Goal: Navigation & Orientation: Find specific page/section

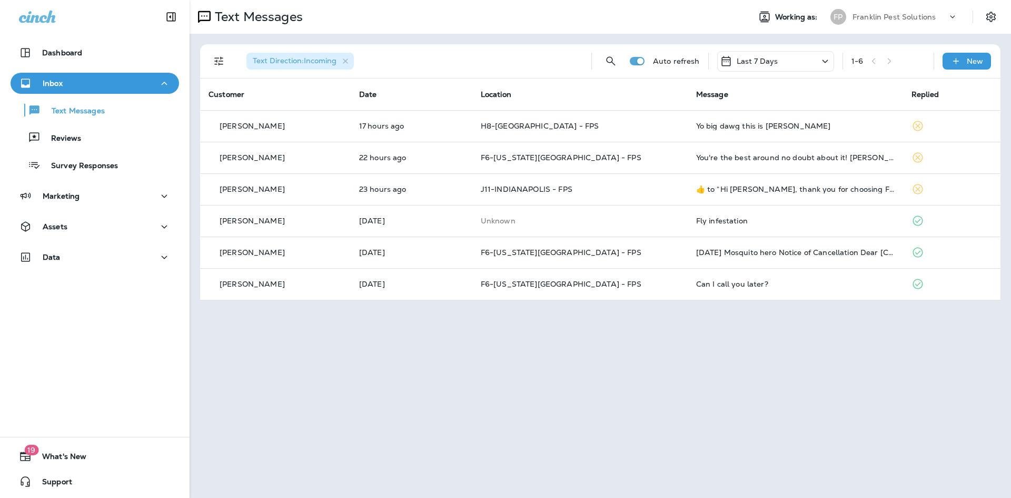
click at [868, 18] on p "Franklin Pest Solutions" at bounding box center [894, 17] width 83 height 8
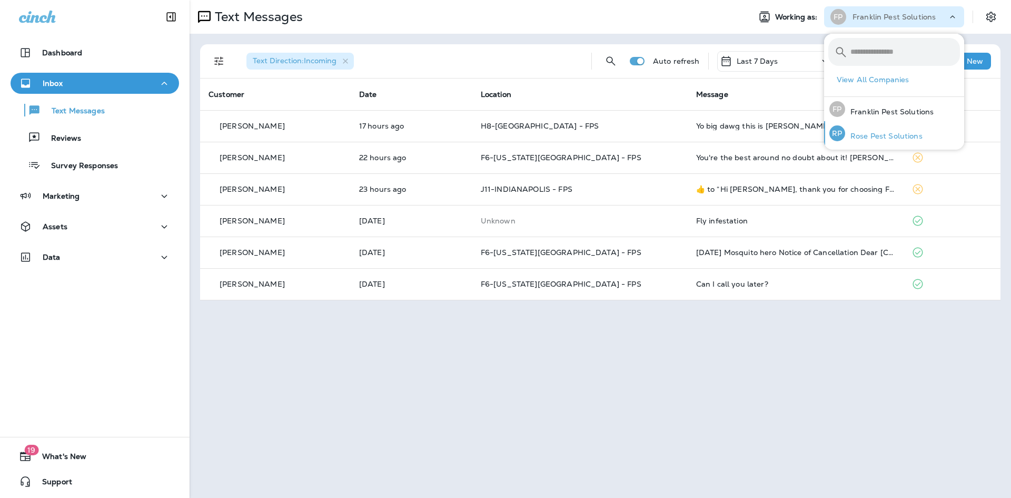
click at [879, 137] on p "Rose Pest Solutions" at bounding box center [883, 136] width 77 height 8
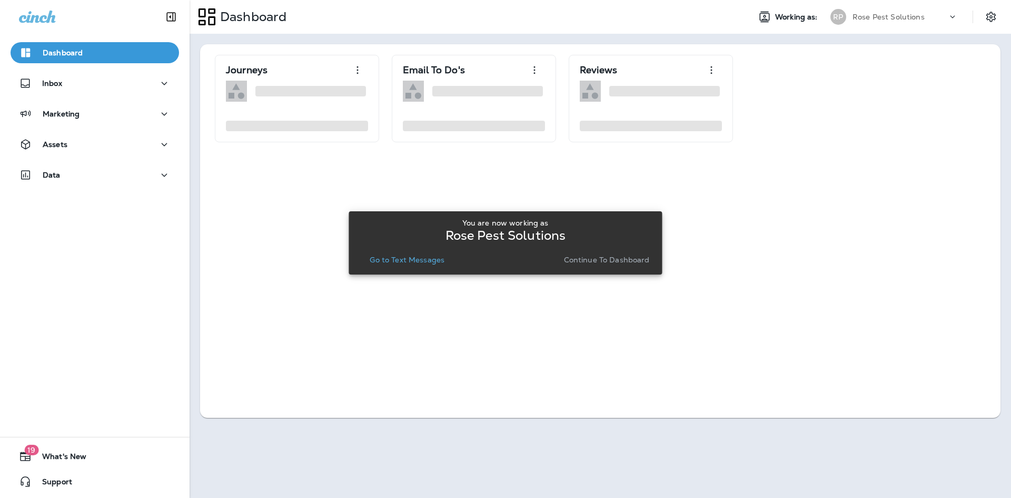
click at [598, 259] on p "Continue to Dashboard" at bounding box center [607, 259] width 86 height 8
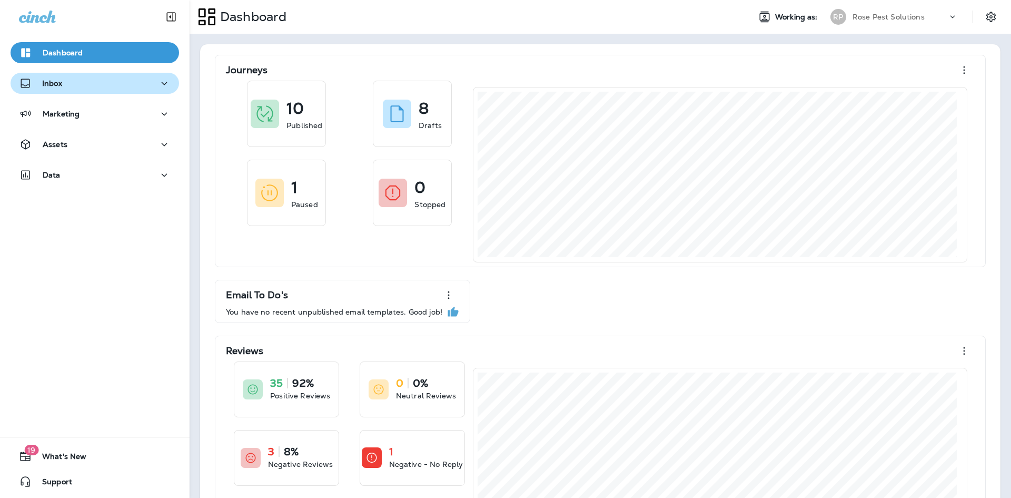
click at [72, 82] on div "Inbox" at bounding box center [95, 83] width 152 height 13
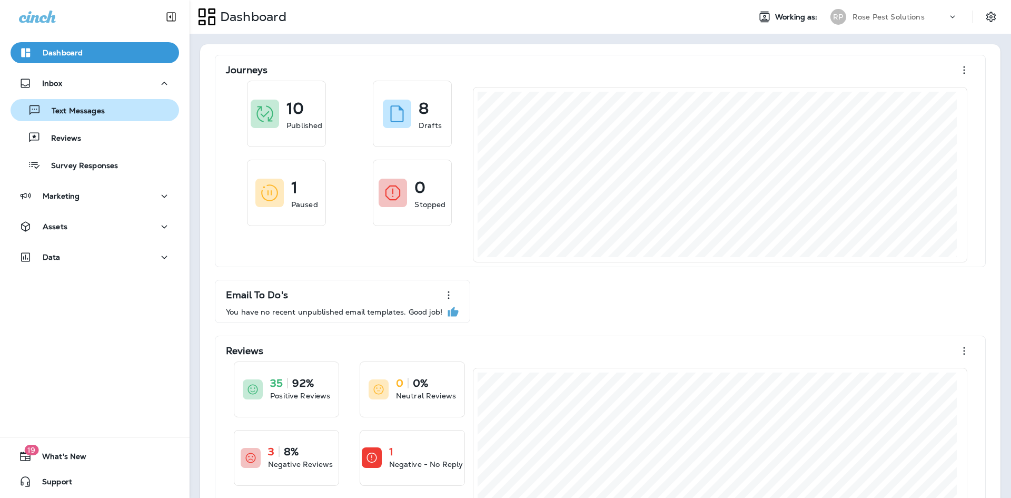
click at [63, 115] on p "Text Messages" at bounding box center [73, 111] width 64 height 10
